Goal: Transaction & Acquisition: Book appointment/travel/reservation

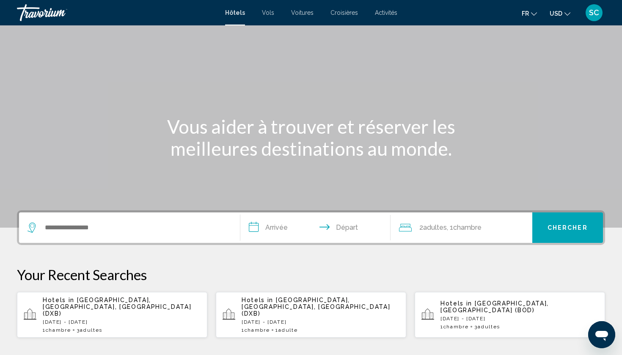
scroll to position [27, 0]
click at [517, 323] on div "1 Chambre pièces 3 Adulte Adultes" at bounding box center [519, 326] width 158 height 6
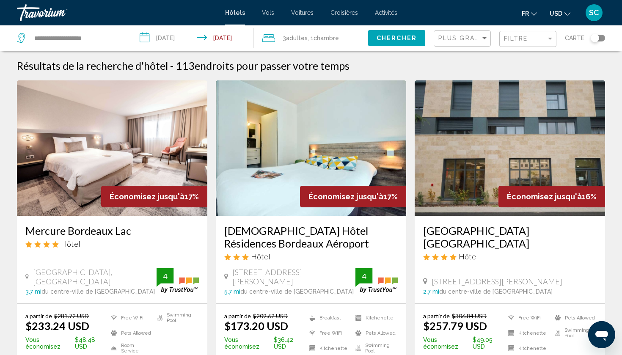
click at [559, 16] on span "USD" at bounding box center [556, 13] width 13 height 7
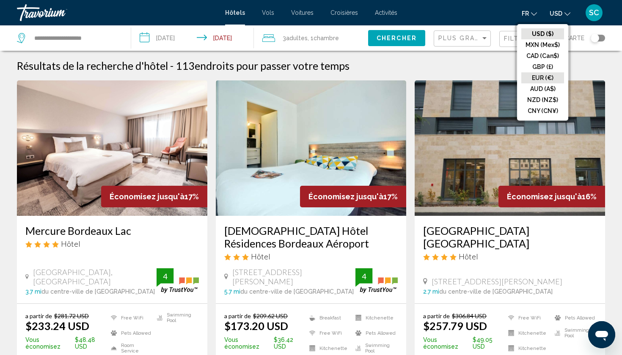
click at [534, 75] on button "EUR (€)" at bounding box center [542, 77] width 43 height 11
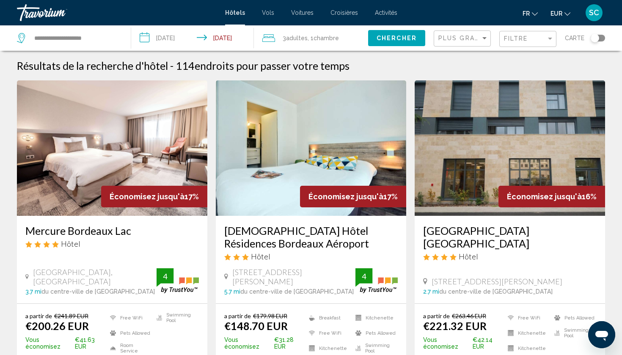
click at [301, 40] on span "Adultes" at bounding box center [297, 38] width 22 height 7
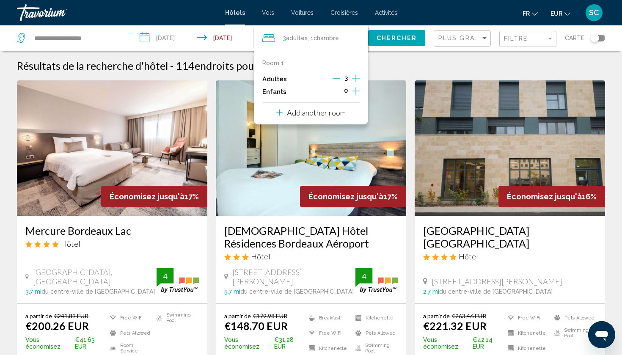
click at [358, 79] on icon "Increment adults" at bounding box center [356, 78] width 8 height 10
click at [387, 30] on button "Chercher" at bounding box center [396, 38] width 57 height 16
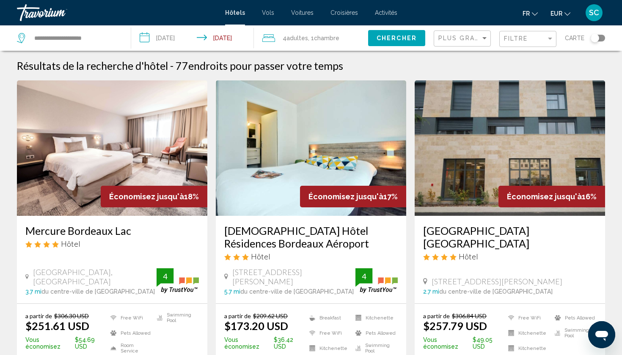
click at [560, 17] on span "EUR" at bounding box center [556, 13] width 12 height 7
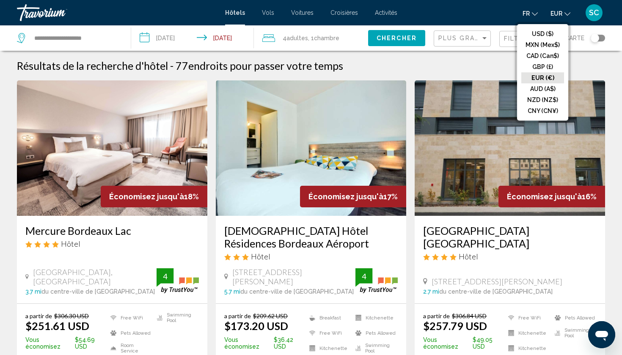
click at [539, 80] on button "EUR (€)" at bounding box center [542, 77] width 43 height 11
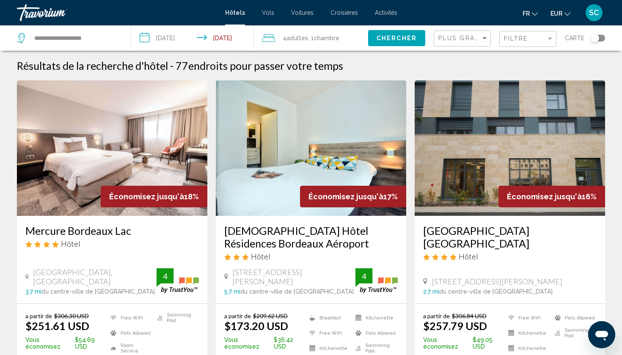
click at [556, 10] on span "EUR" at bounding box center [556, 13] width 12 height 7
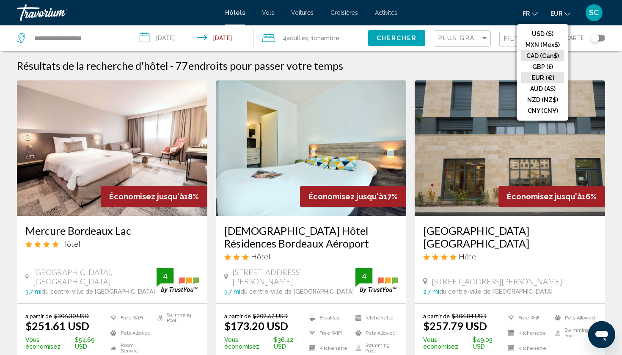
click at [539, 51] on button "CAD (Can$)" at bounding box center [542, 55] width 43 height 11
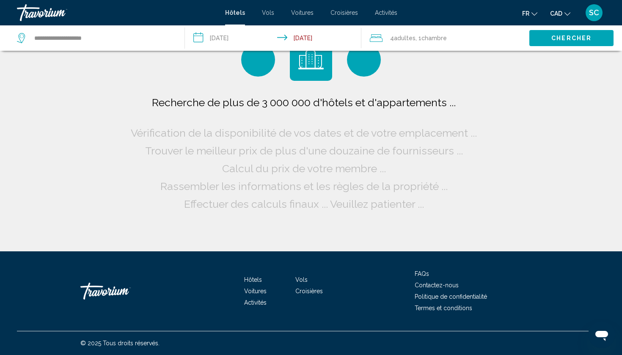
click at [562, 14] on span "CAD" at bounding box center [556, 13] width 12 height 7
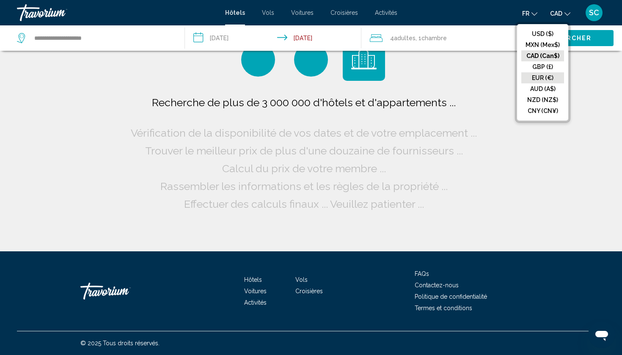
click at [547, 77] on button "EUR (€)" at bounding box center [542, 77] width 43 height 11
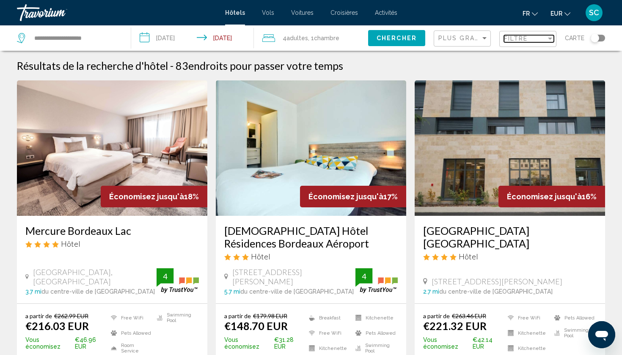
click at [533, 36] on div "Filtre" at bounding box center [525, 38] width 42 height 7
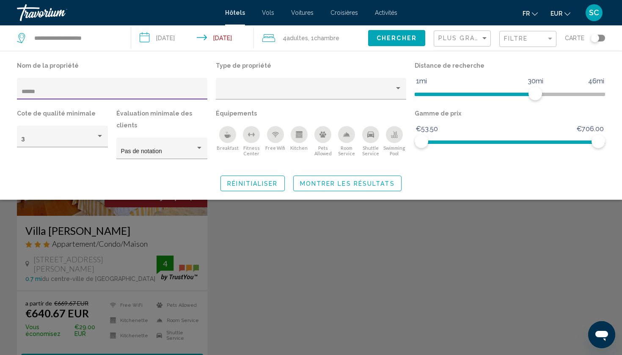
type input "******"
click at [278, 41] on div "4 Adulte Adultes , 1 Chambre pièces" at bounding box center [315, 38] width 106 height 12
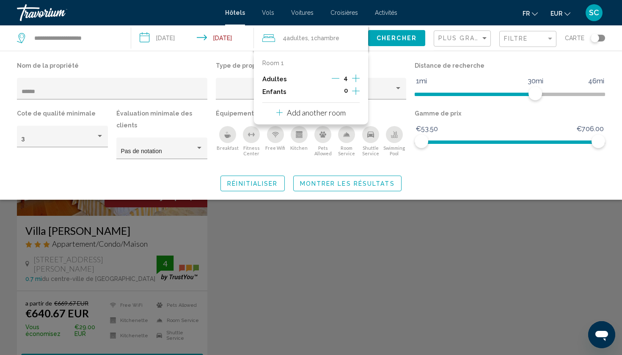
click at [335, 77] on icon "Decrement adults" at bounding box center [336, 78] width 8 height 8
click at [335, 77] on icon "Decrement adults" at bounding box center [337, 78] width 8 height 8
click at [406, 39] on span "Chercher" at bounding box center [397, 38] width 40 height 7
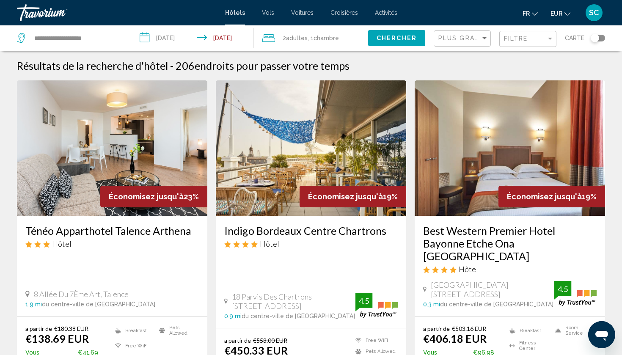
click at [469, 34] on div "Plus grandes économies" at bounding box center [463, 39] width 50 height 16
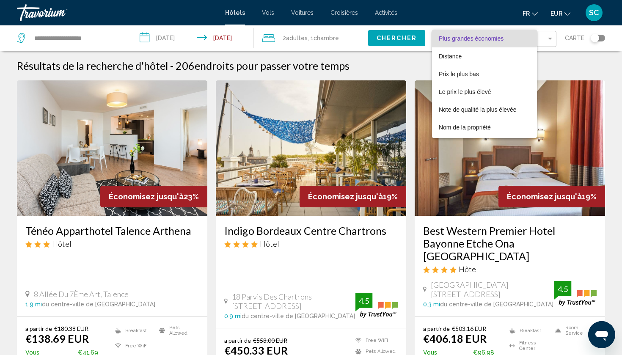
click at [546, 36] on div at bounding box center [311, 177] width 622 height 355
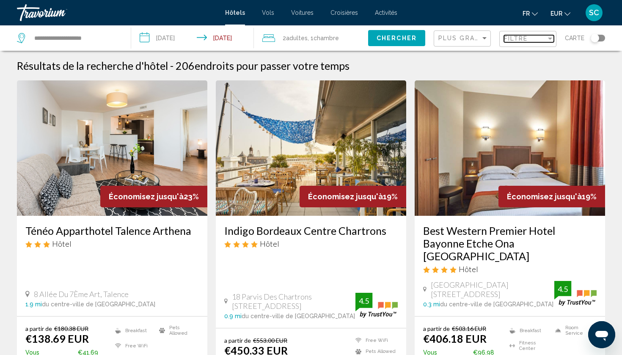
click at [546, 36] on div "Filtre" at bounding box center [525, 38] width 42 height 7
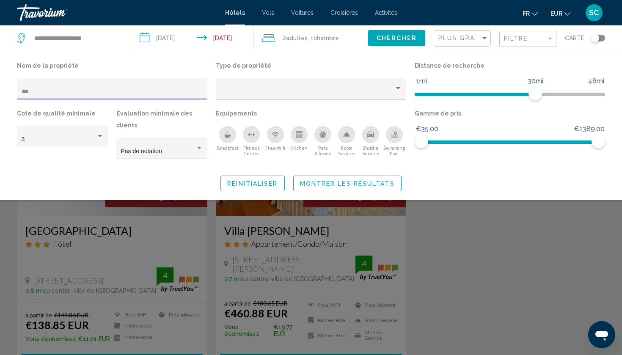
type input "***"
click at [100, 244] on div "Search widget" at bounding box center [311, 241] width 622 height 228
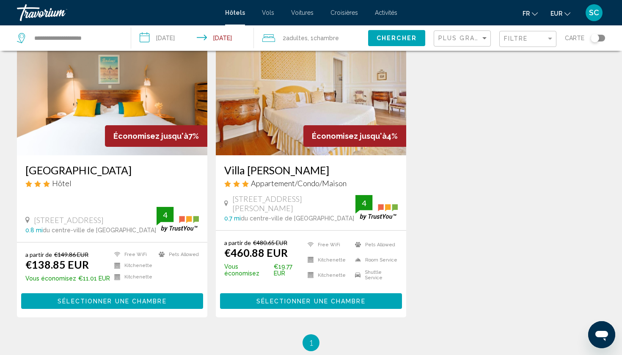
scroll to position [61, 0]
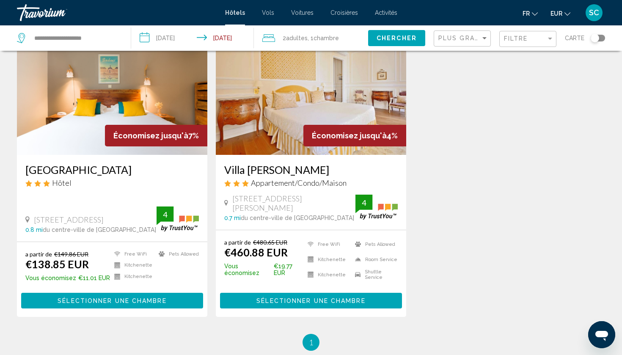
click at [95, 300] on span "Sélectionner une chambre" at bounding box center [112, 300] width 109 height 7
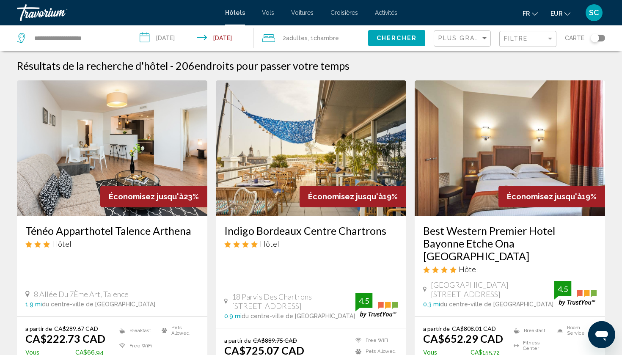
click at [564, 14] on button "EUR USD ($) MXN (Mex$) CAD (Can$) GBP (£) EUR (€) AUD (A$) NZD (NZ$) CNY (CN¥)" at bounding box center [560, 13] width 20 height 12
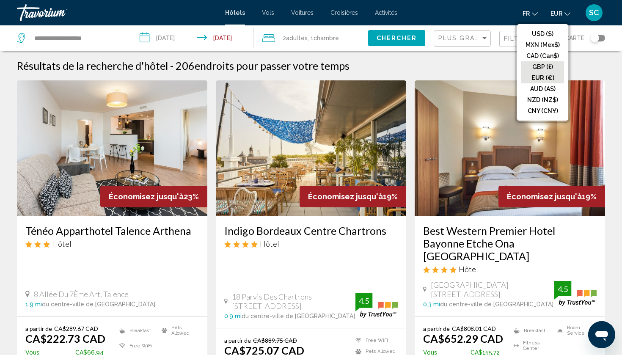
click at [543, 71] on button "GBP (£)" at bounding box center [542, 66] width 43 height 11
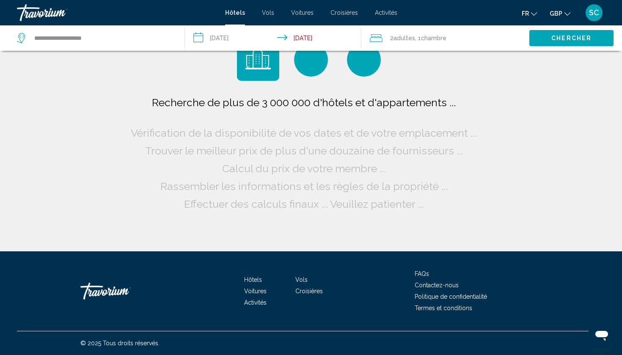
click at [558, 17] on button "GBP USD ($) MXN (Mex$) CAD (Can$) GBP (£) EUR (€) AUD (A$) NZD (NZ$) CNY (CN¥)" at bounding box center [560, 13] width 21 height 12
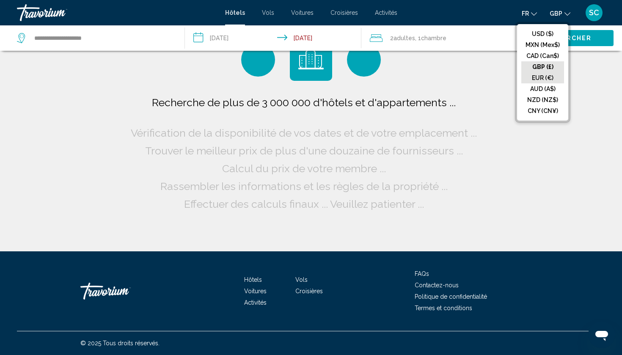
click at [544, 76] on button "EUR (€)" at bounding box center [542, 77] width 43 height 11
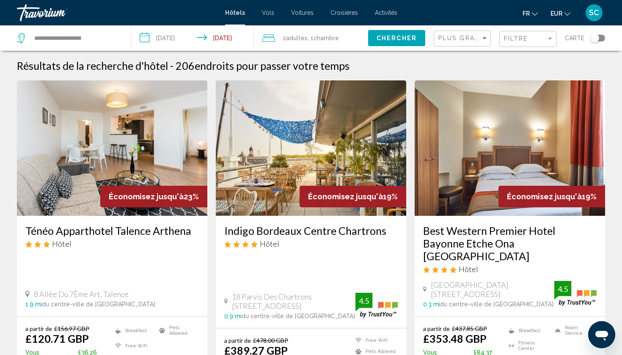
click at [567, 19] on button "EUR USD ($) MXN (Mex$) CAD (Can$) GBP (£) EUR (€) AUD (A$) NZD (NZ$) CNY (CN¥)" at bounding box center [560, 13] width 20 height 12
click at [557, 10] on span "EUR" at bounding box center [556, 13] width 12 height 7
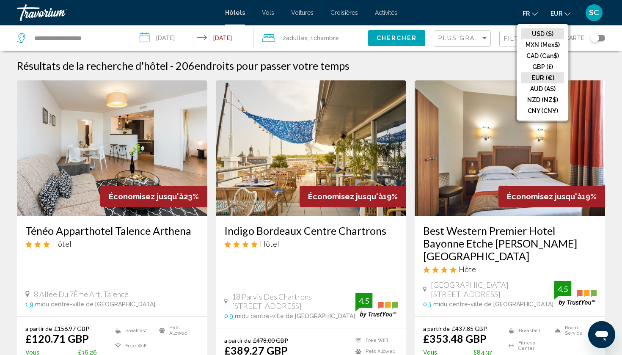
click at [546, 30] on button "USD ($)" at bounding box center [542, 33] width 43 height 11
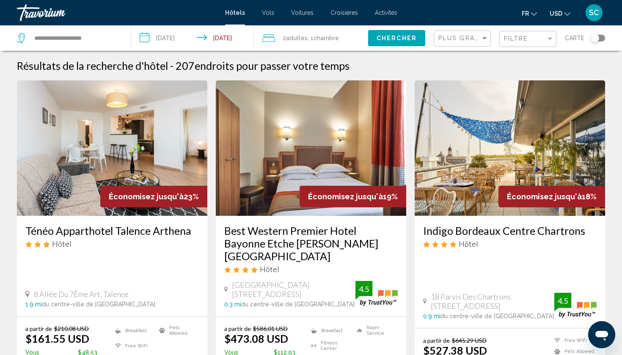
click at [564, 16] on button "USD USD ($) MXN (Mex$) CAD (Can$) GBP (£) EUR (€) AUD (A$) NZD (NZ$) CNY (CN¥)" at bounding box center [560, 13] width 21 height 12
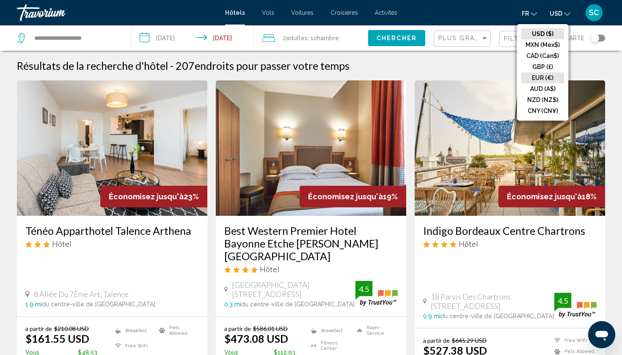
click at [547, 75] on button "EUR (€)" at bounding box center [542, 77] width 43 height 11
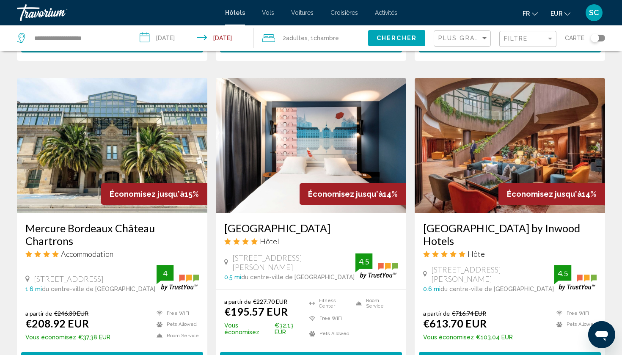
scroll to position [666, 0]
